Goal: Task Accomplishment & Management: Manage account settings

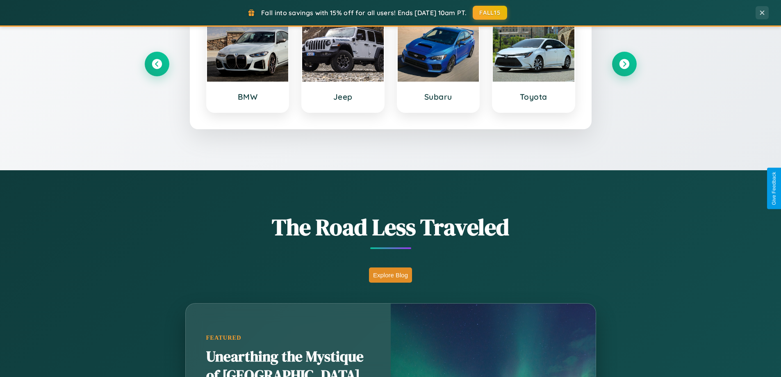
scroll to position [564, 0]
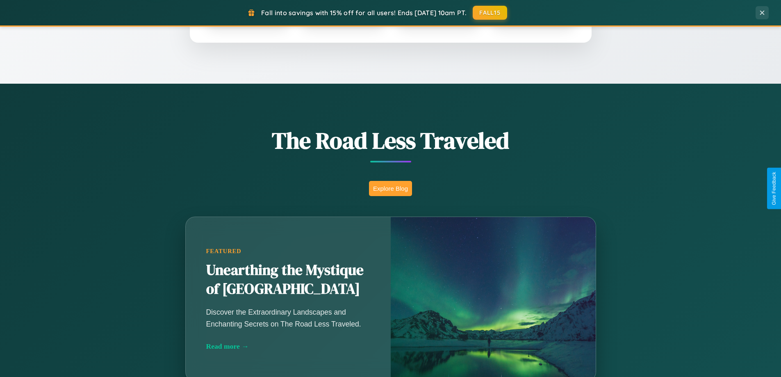
click at [391, 188] on button "Explore Blog" at bounding box center [390, 188] width 43 height 15
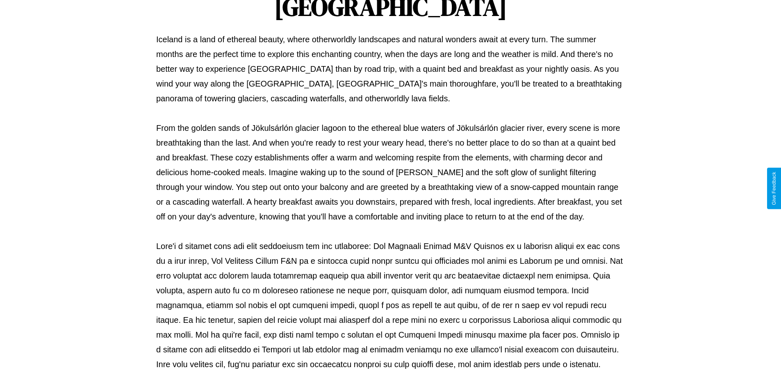
scroll to position [265, 0]
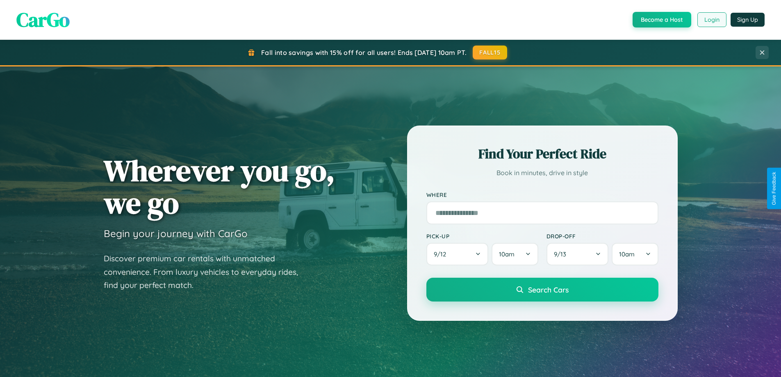
click at [712, 20] on button "Login" at bounding box center [712, 19] width 29 height 15
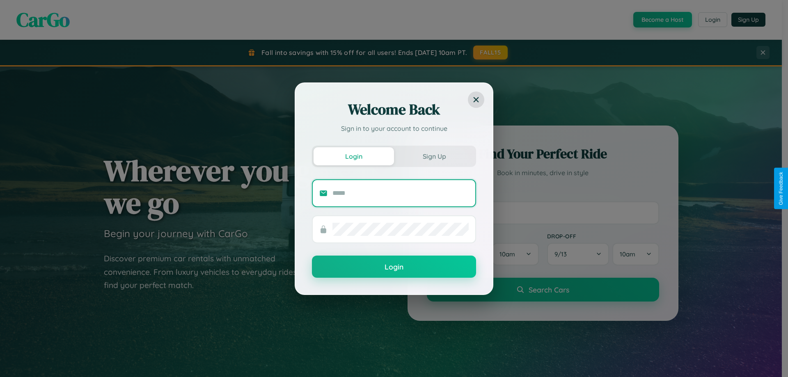
click at [400, 193] on input "text" at bounding box center [400, 193] width 136 height 13
type input "**********"
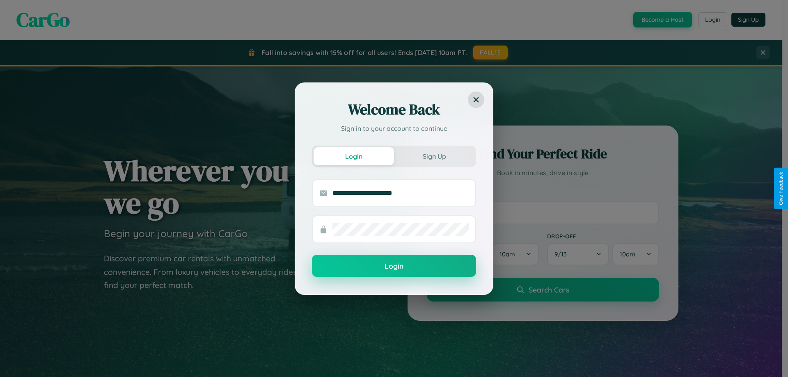
click at [394, 266] on button "Login" at bounding box center [394, 266] width 164 height 22
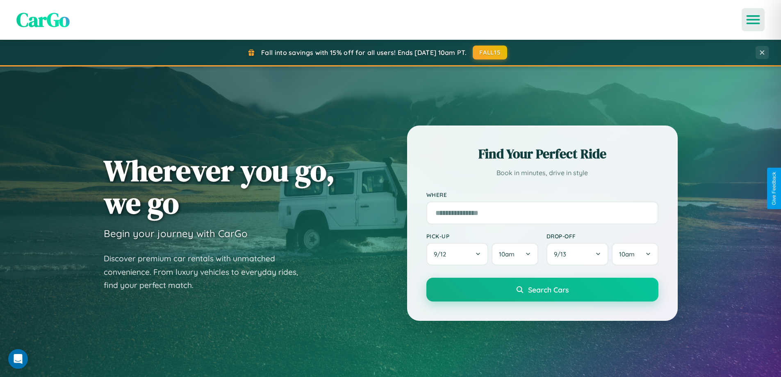
click at [754, 20] on icon "Open menu" at bounding box center [754, 19] width 12 height 7
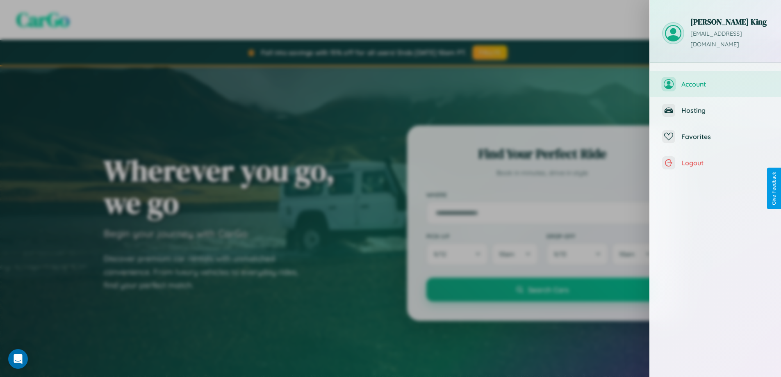
click at [716, 80] on span "Account" at bounding box center [725, 84] width 87 height 8
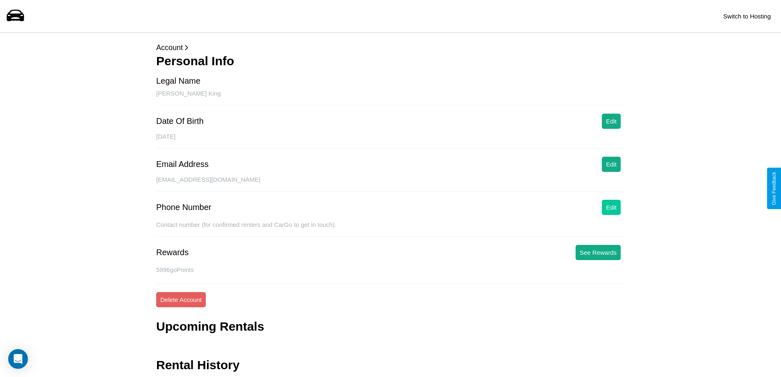
click at [612, 207] on button "Edit" at bounding box center [611, 207] width 19 height 15
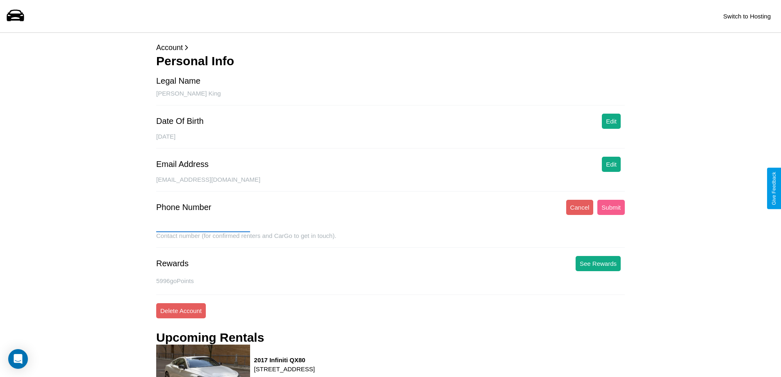
click at [203, 226] on input "text" at bounding box center [203, 225] width 94 height 13
type input "**********"
click at [611, 207] on button "Submit" at bounding box center [611, 207] width 27 height 15
